Goal: Transaction & Acquisition: Obtain resource

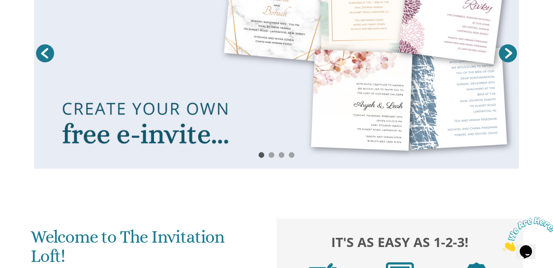
scroll to position [194, 0]
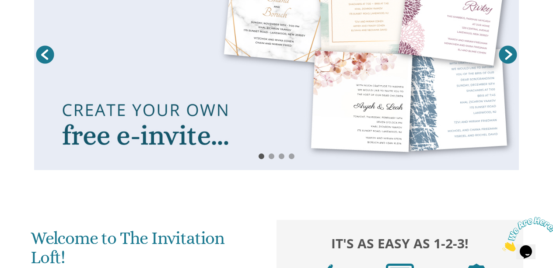
click at [260, 123] on link at bounding box center [276, 55] width 485 height 230
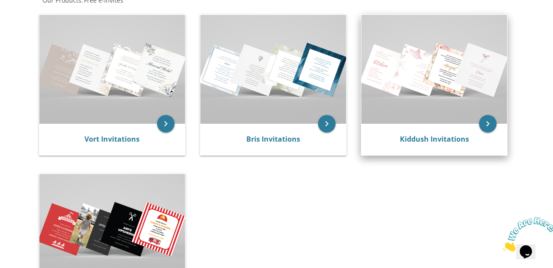
click at [413, 95] on img at bounding box center [435, 69] width 146 height 109
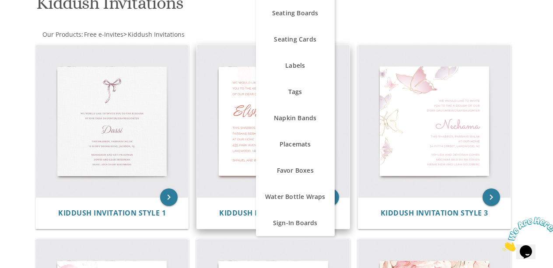
scroll to position [148, 0]
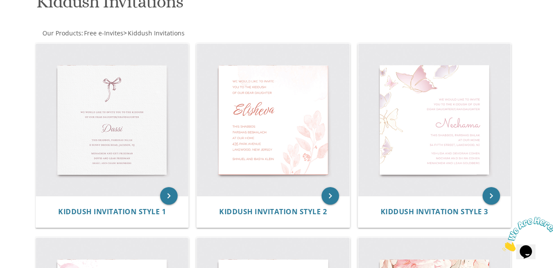
click at [217, 32] on div "Our Products : Free e-Invites > Kiddush Invitations" at bounding box center [156, 33] width 242 height 9
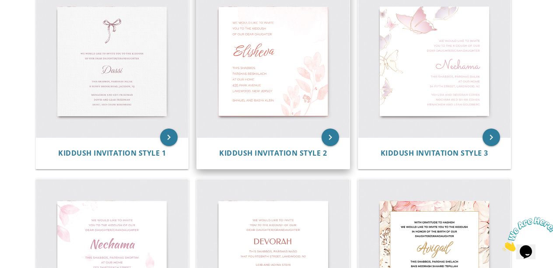
scroll to position [67, 0]
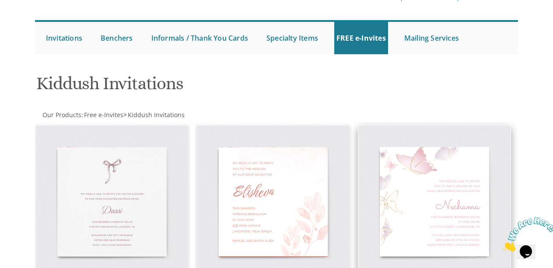
click at [409, 150] on img at bounding box center [435, 202] width 152 height 152
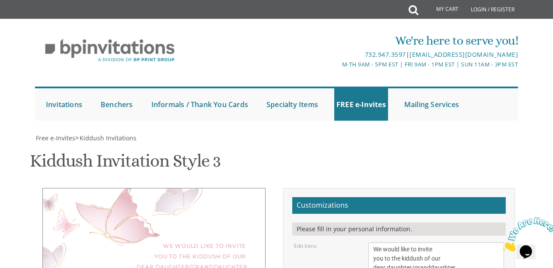
scroll to position [138, 0]
type textarea "Mira"
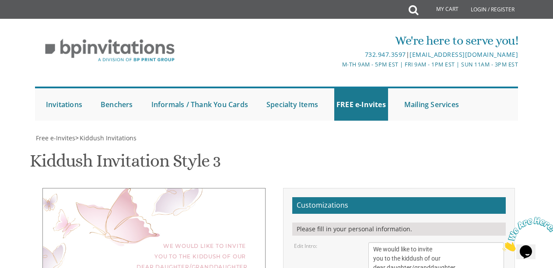
drag, startPoint x: 411, startPoint y: 200, endPoint x: 360, endPoint y: 200, distance: 50.8
drag, startPoint x: 420, startPoint y: 199, endPoint x: 485, endPoint y: 199, distance: 64.8
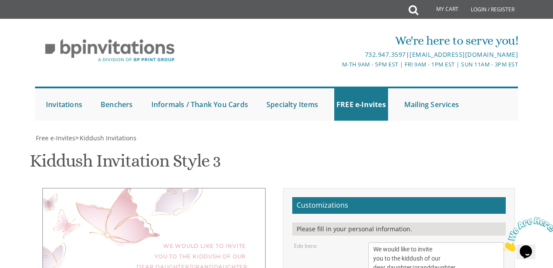
drag, startPoint x: 429, startPoint y: 208, endPoint x: 414, endPoint y: 210, distance: 15.5
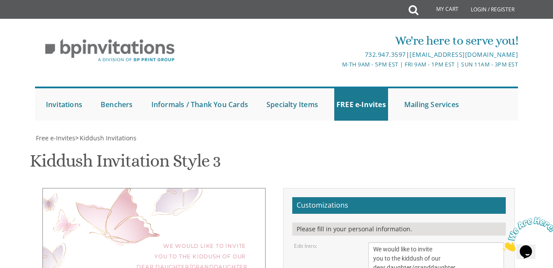
drag, startPoint x: 432, startPoint y: 209, endPoint x: 463, endPoint y: 209, distance: 31.5
drag, startPoint x: 428, startPoint y: 219, endPoint x: 350, endPoint y: 218, distance: 77.5
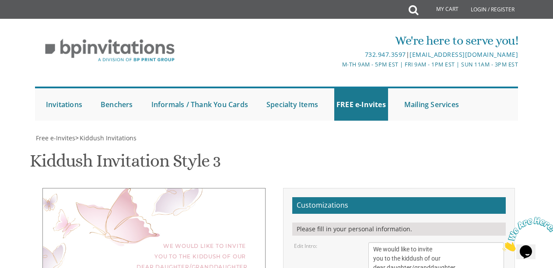
type textarea "Friday morning, Chol Hammed in the Cohen sukkah 1721 Symphony Lane, Toms River,…"
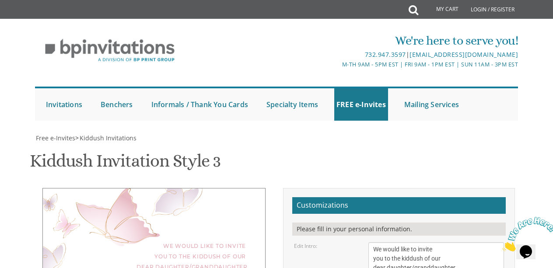
scroll to position [175, 0]
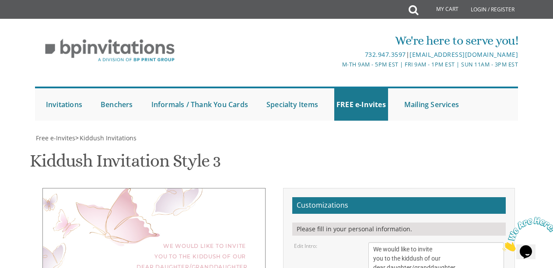
drag, startPoint x: 433, startPoint y: 222, endPoint x: 369, endPoint y: 213, distance: 65.4
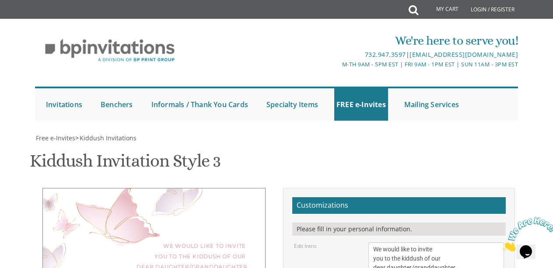
type textarea "Chaim Tzvi and Rachelli Rosenbaum"
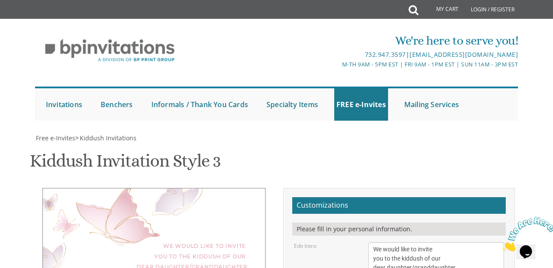
type input "rachellicohen1@Gmail.com"
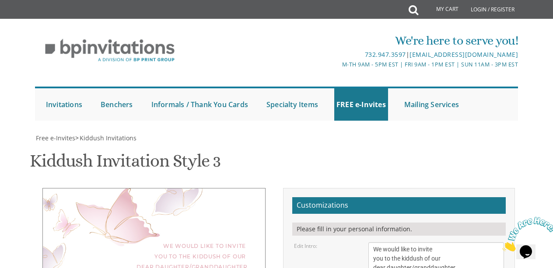
type textarea "Friday morning, Chol Hamoad in the Cohen sukkah 1721 Symphony Lane, Toms River,…"
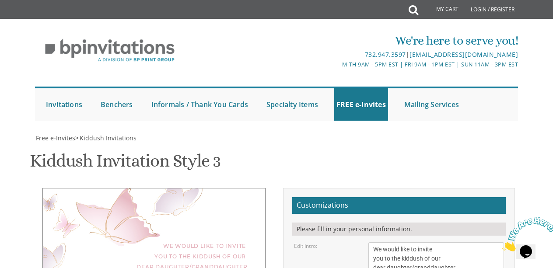
type textarea "Chaim Tzvi and Rachelli Rosenbaum Moshe and Baila Rosenbaum Mich and Yocheved C…"
drag, startPoint x: 375, startPoint y: 175, endPoint x: 363, endPoint y: 175, distance: 11.8
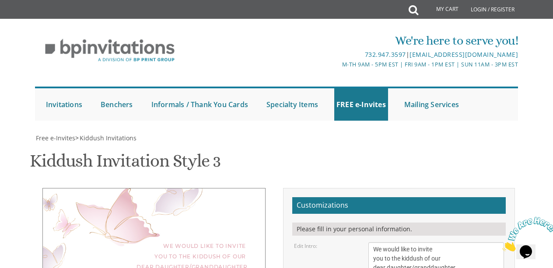
drag, startPoint x: 195, startPoint y: 121, endPoint x: 159, endPoint y: 121, distance: 36.3
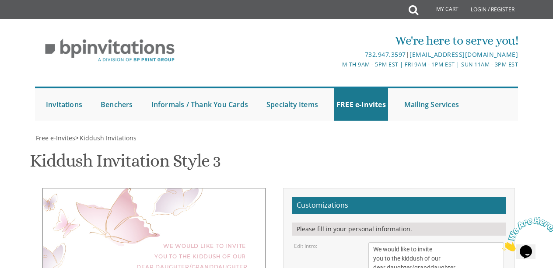
drag, startPoint x: 413, startPoint y: 94, endPoint x: 463, endPoint y: 97, distance: 50.5
click at [463, 243] on textarea "We would like to invite you to the kiddush of our dear daughter/granddaughter" at bounding box center [437, 259] width 136 height 33
type textarea "We would like to invite you to the kiddush of our dear daughter"
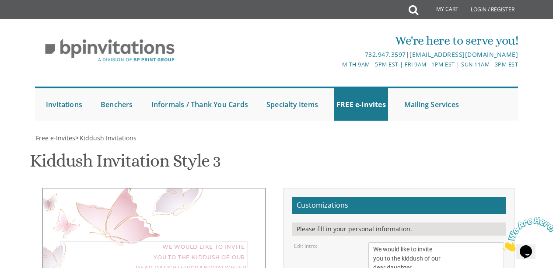
drag, startPoint x: 374, startPoint y: 206, endPoint x: 472, endPoint y: 218, distance: 99.3
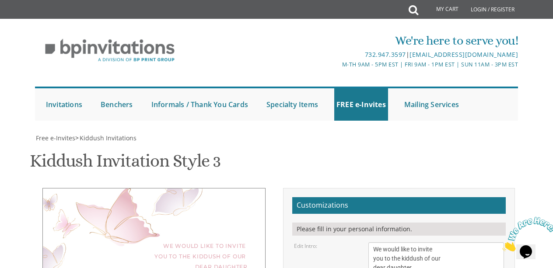
type textarea "Chaim Tzvi and Rachelli Rosenbaum"
select select "70px"
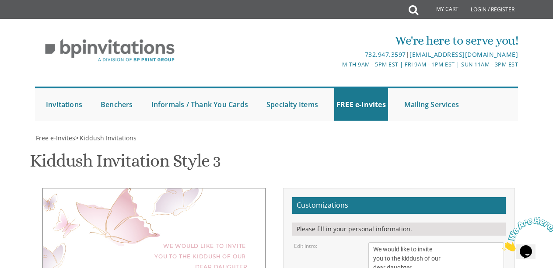
drag, startPoint x: 373, startPoint y: 123, endPoint x: 492, endPoint y: 141, distance: 121.0
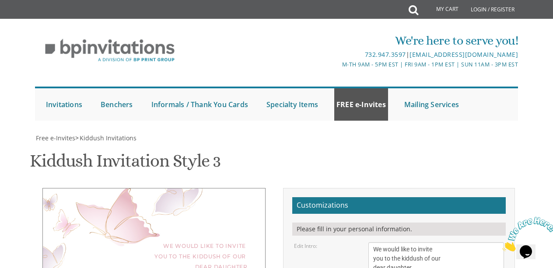
scroll to position [0, 0]
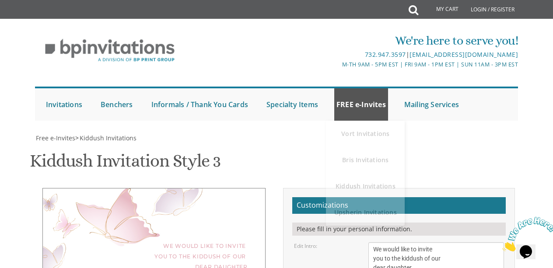
click at [360, 108] on link "FREE e-Invites" at bounding box center [361, 104] width 54 height 32
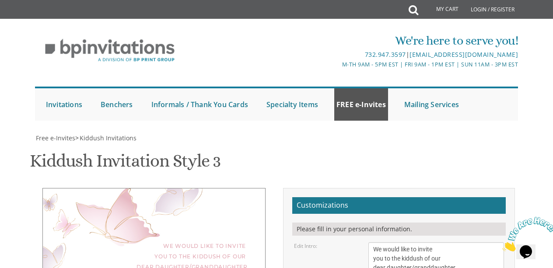
click at [358, 98] on link "FREE e-Invites" at bounding box center [361, 104] width 54 height 32
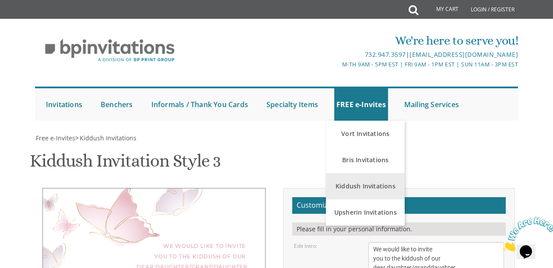
click at [357, 180] on link "Kiddush Invitations" at bounding box center [365, 186] width 79 height 26
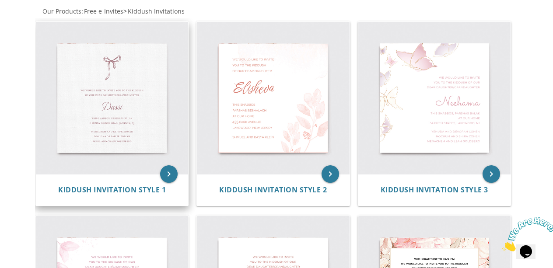
scroll to position [169, 0]
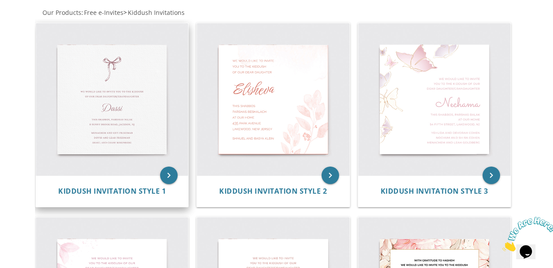
click at [74, 78] on img at bounding box center [112, 99] width 152 height 152
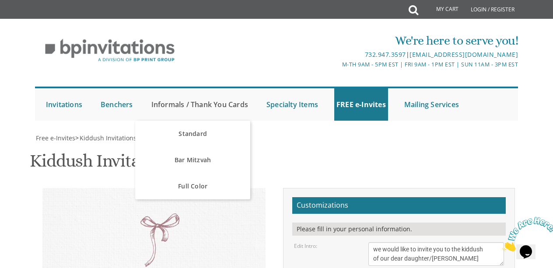
scroll to position [107, 0]
click at [419, 243] on textarea "we would like to invite you to the kiddush of our dear daughter/grandaughter" at bounding box center [437, 255] width 136 height 24
drag, startPoint x: 433, startPoint y: 152, endPoint x: 503, endPoint y: 152, distance: 70.9
click at [503, 243] on textarea "we would like to invite you to the kiddush of our dear daughter/grandaughter" at bounding box center [437, 255] width 136 height 24
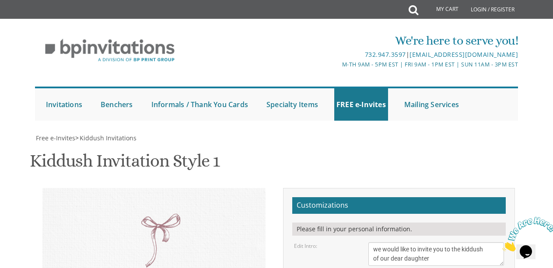
type textarea "we would like to invite you to the kiddush of our dear daughter"
type textarea "Mira"
drag, startPoint x: 372, startPoint y: 221, endPoint x: 480, endPoint y: 235, distance: 109.5
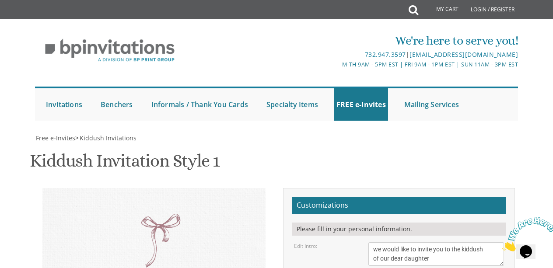
paste textarea "Friday morning, Chol Hamoad in the Cohen sukkah 1721 Symphony Lane, Toms River"
type textarea "Friday morning, Chol Hamoad in the Cohen sukkah 1721 Symphony Lane, Toms River,…"
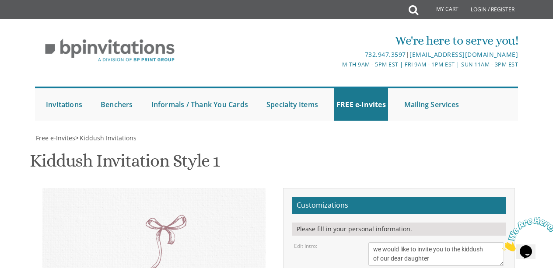
scroll to position [162, 0]
drag, startPoint x: 374, startPoint y: 199, endPoint x: 475, endPoint y: 229, distance: 104.7
type textarea "Chaim Tzvi and Rachelli Rosenbaum"
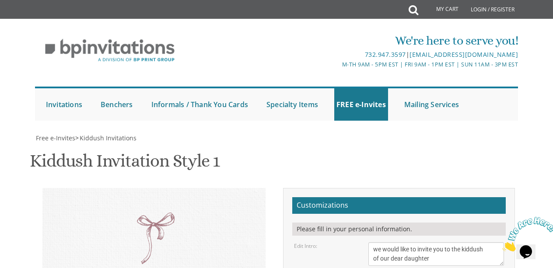
scroll to position [0, 0]
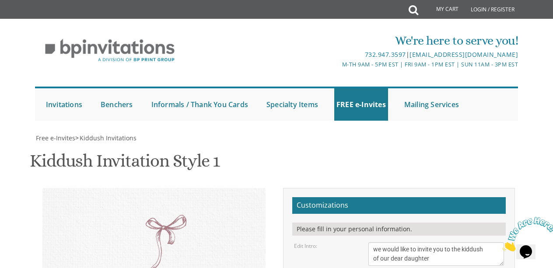
scroll to position [0, 0]
type textarea "Friday morning, Chol Hamoad 10:30 am in the Cohen sukkah 1721 Symphony Lane, To…"
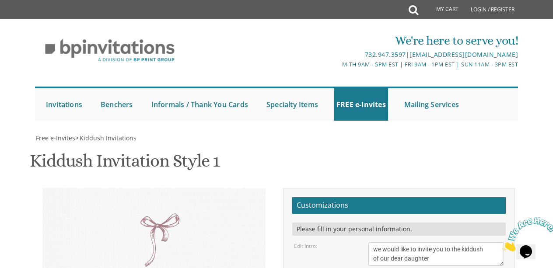
type input "rachellicohen1@gmail.com"
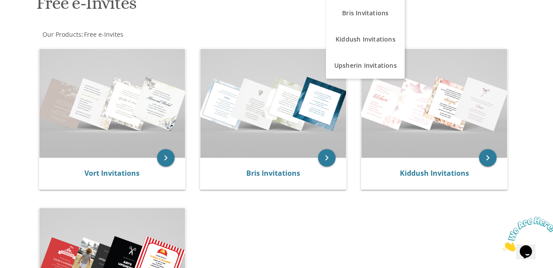
scroll to position [197, 0]
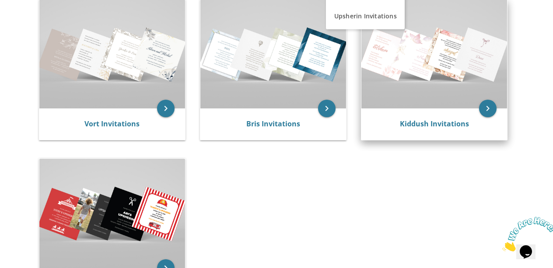
click at [430, 106] on img at bounding box center [435, 54] width 146 height 109
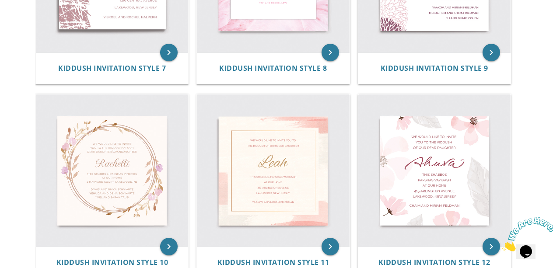
scroll to position [786, 0]
